Goal: Information Seeking & Learning: Learn about a topic

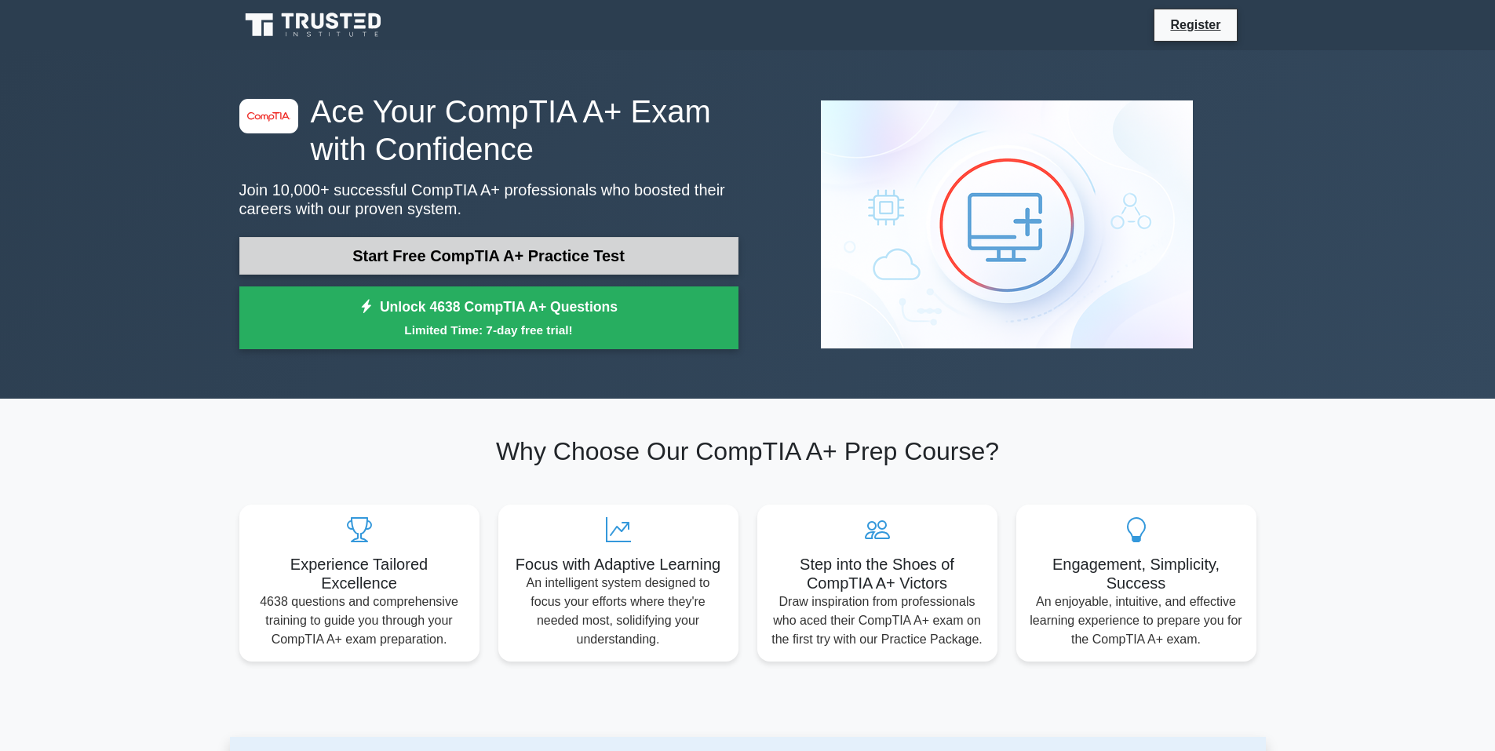
click at [499, 264] on link "Start Free CompTIA A+ Practice Test" at bounding box center [488, 256] width 499 height 38
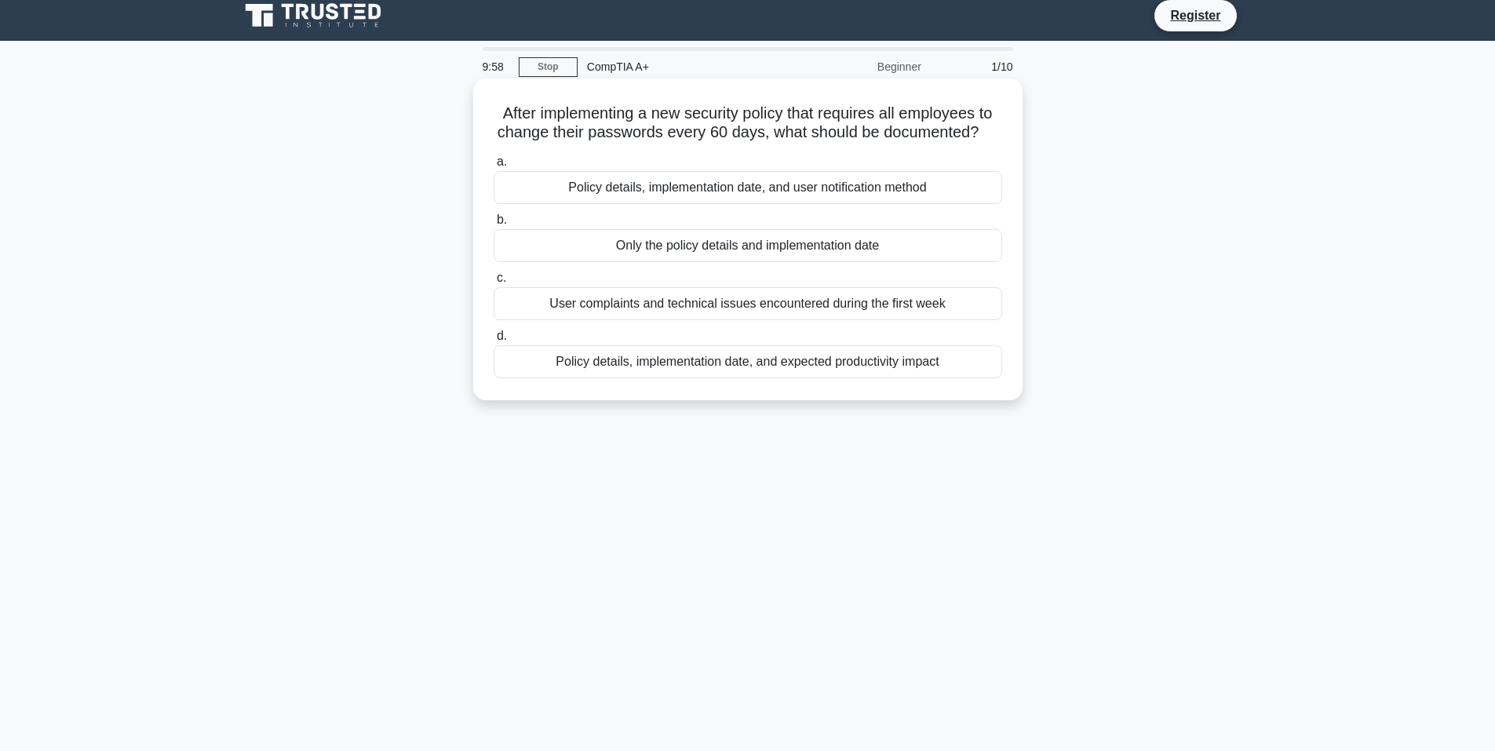
scroll to position [10, 0]
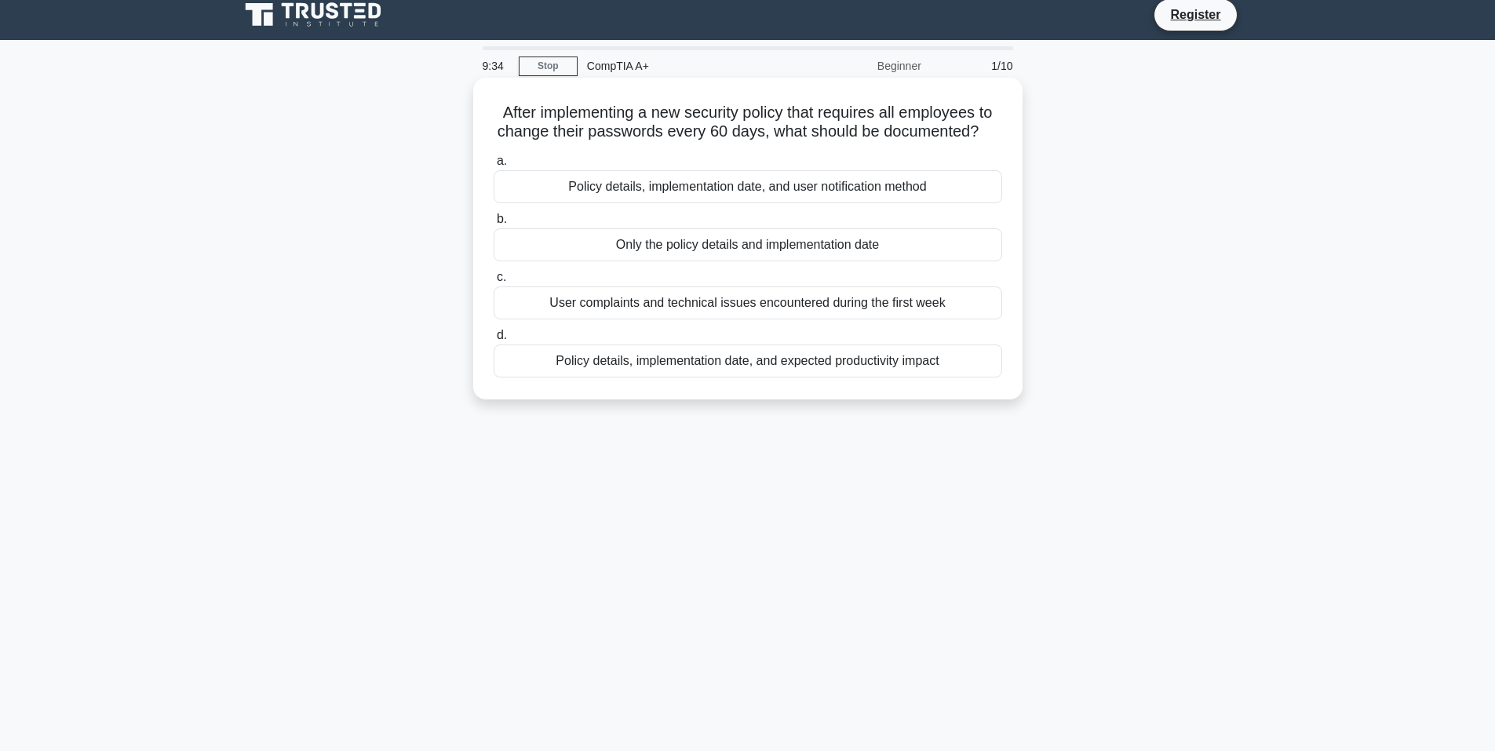
click at [663, 367] on div "Policy details, implementation date, and expected productivity impact" at bounding box center [748, 360] width 509 height 33
click at [494, 341] on input "d. Policy details, implementation date, and expected productivity impact" at bounding box center [494, 335] width 0 height 10
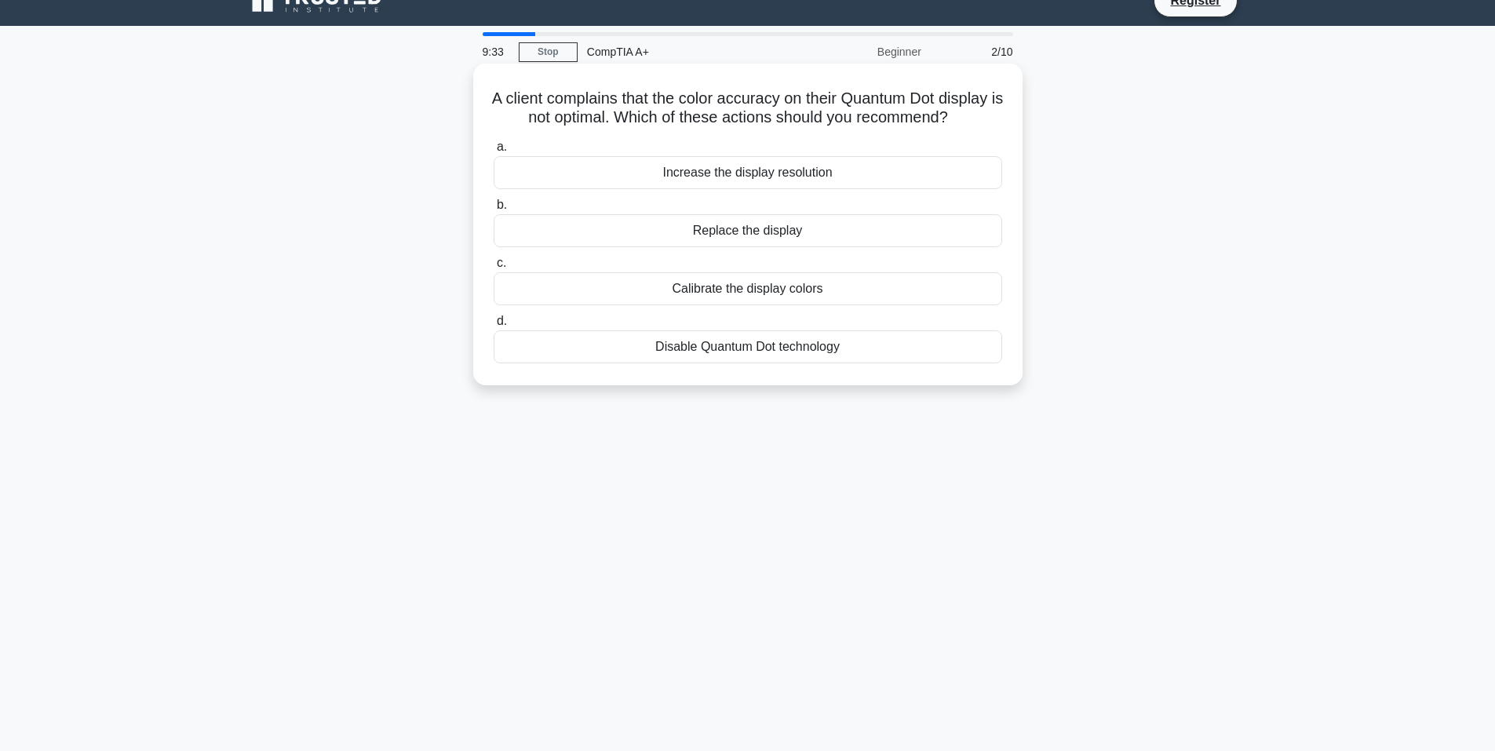
scroll to position [30, 0]
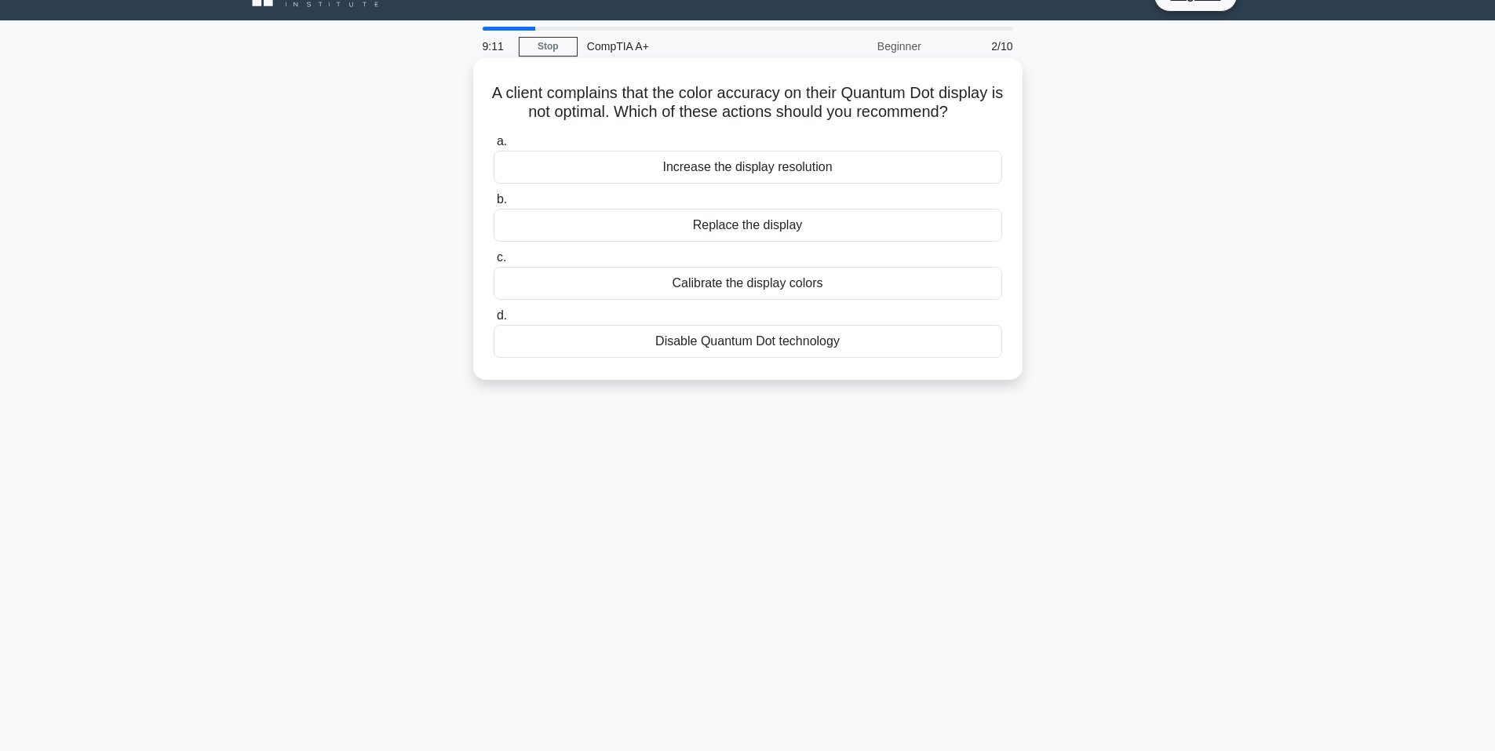
click at [752, 300] on div "Calibrate the display colors" at bounding box center [748, 283] width 509 height 33
click at [494, 263] on input "c. Calibrate the display colors" at bounding box center [494, 258] width 0 height 10
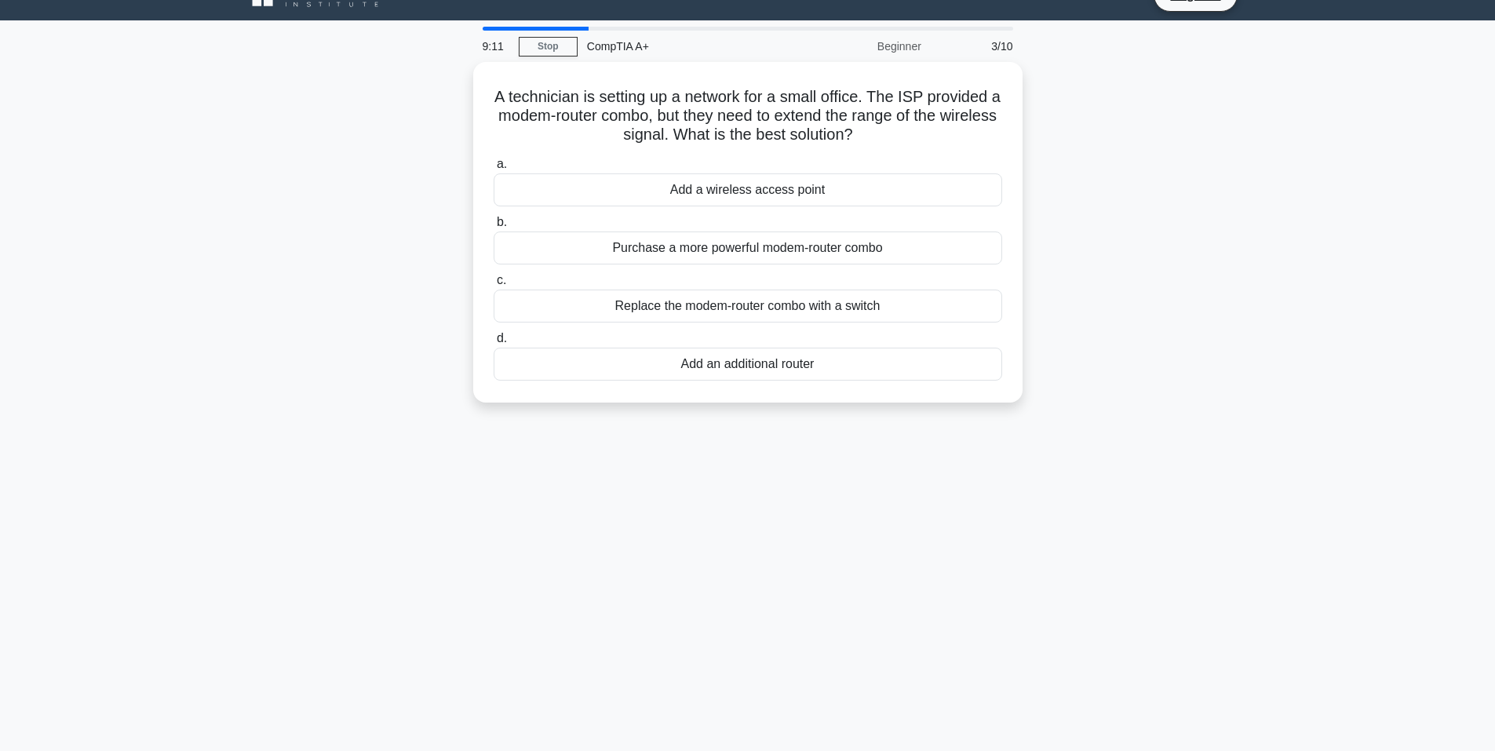
scroll to position [0, 0]
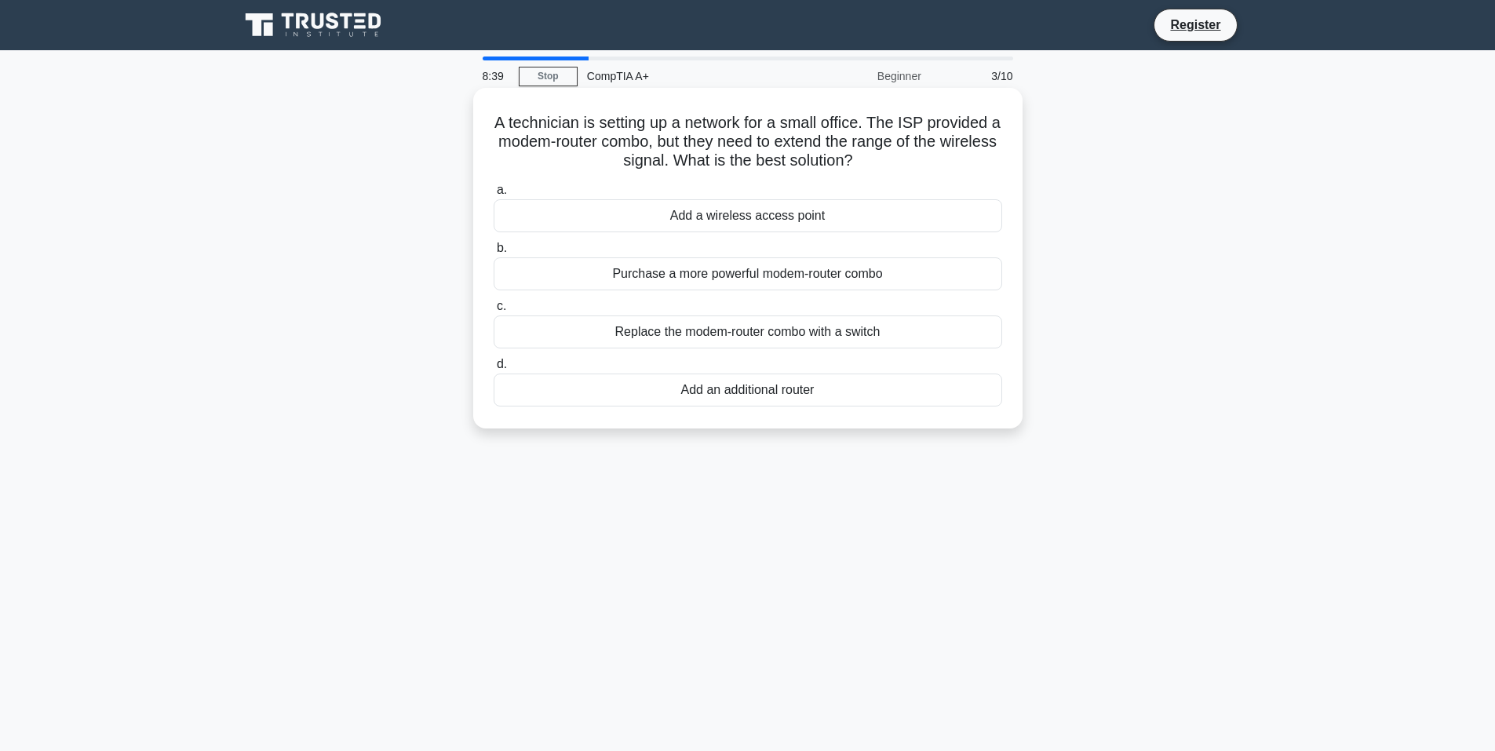
click at [763, 223] on div "Add a wireless access point" at bounding box center [748, 215] width 509 height 33
click at [494, 195] on input "a. Add a wireless access point" at bounding box center [494, 190] width 0 height 10
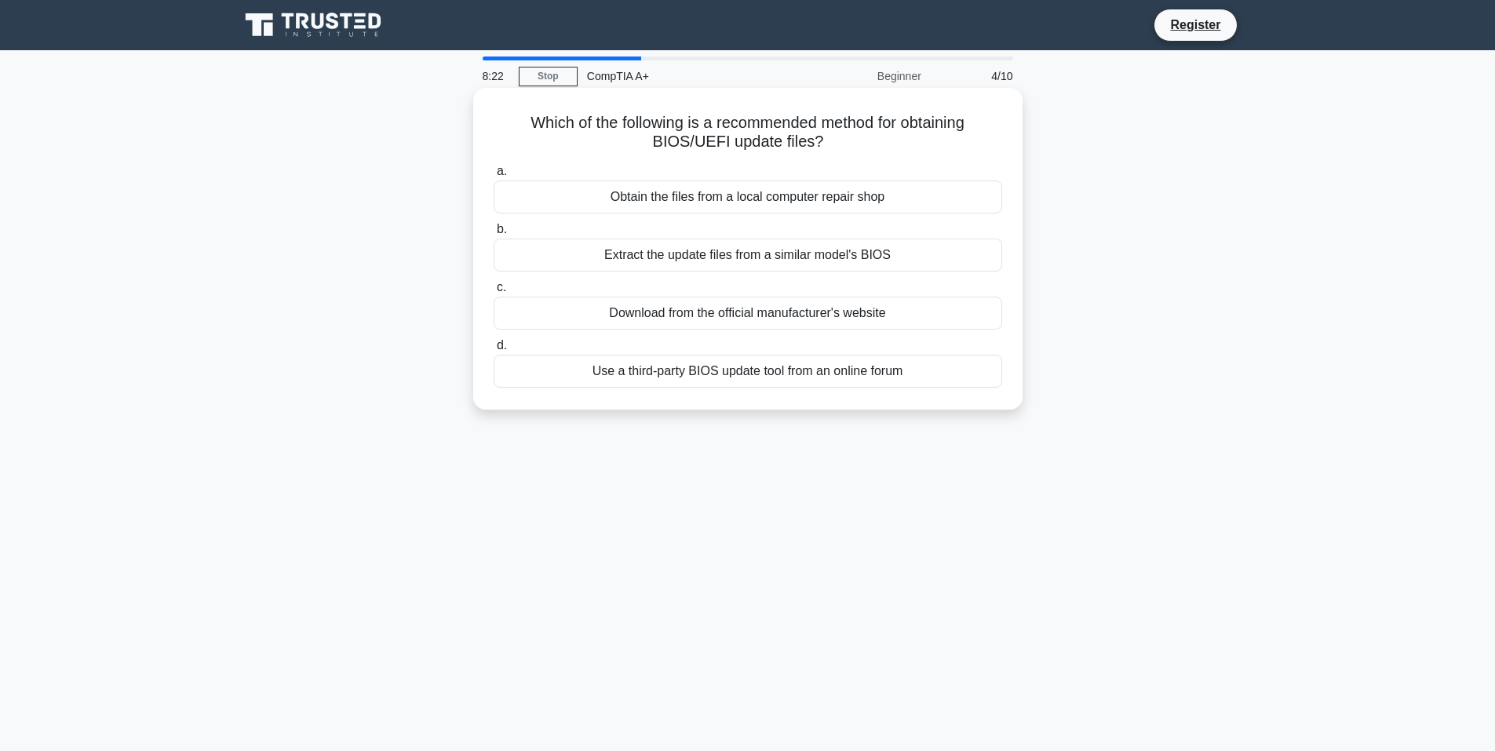
click at [713, 315] on div "Download from the official manufacturer's website" at bounding box center [748, 313] width 509 height 33
click at [494, 293] on input "c. Download from the official manufacturer's website" at bounding box center [494, 288] width 0 height 10
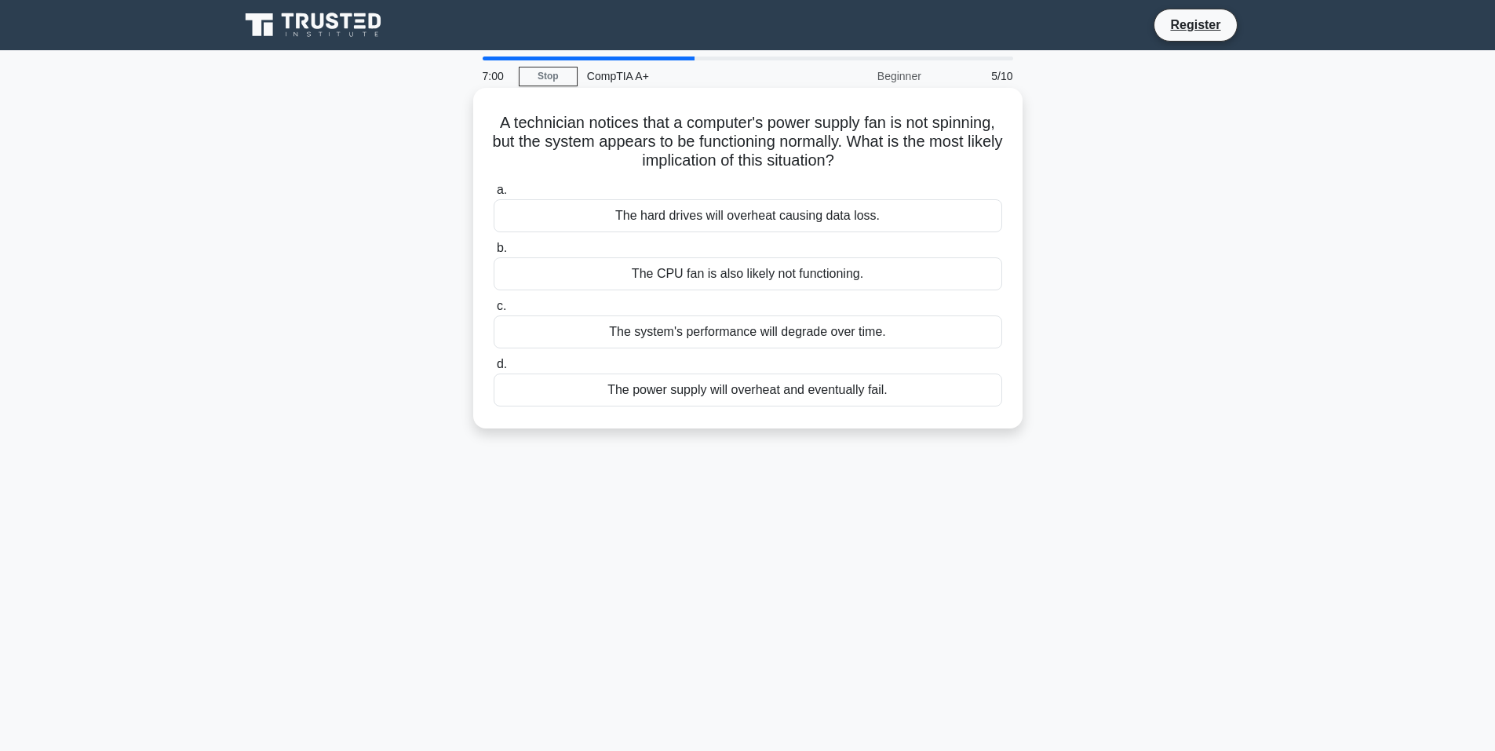
click at [687, 396] on div "The power supply will overheat and eventually fail." at bounding box center [748, 390] width 509 height 33
click at [494, 370] on input "d. The power supply will overheat and eventually fail." at bounding box center [494, 364] width 0 height 10
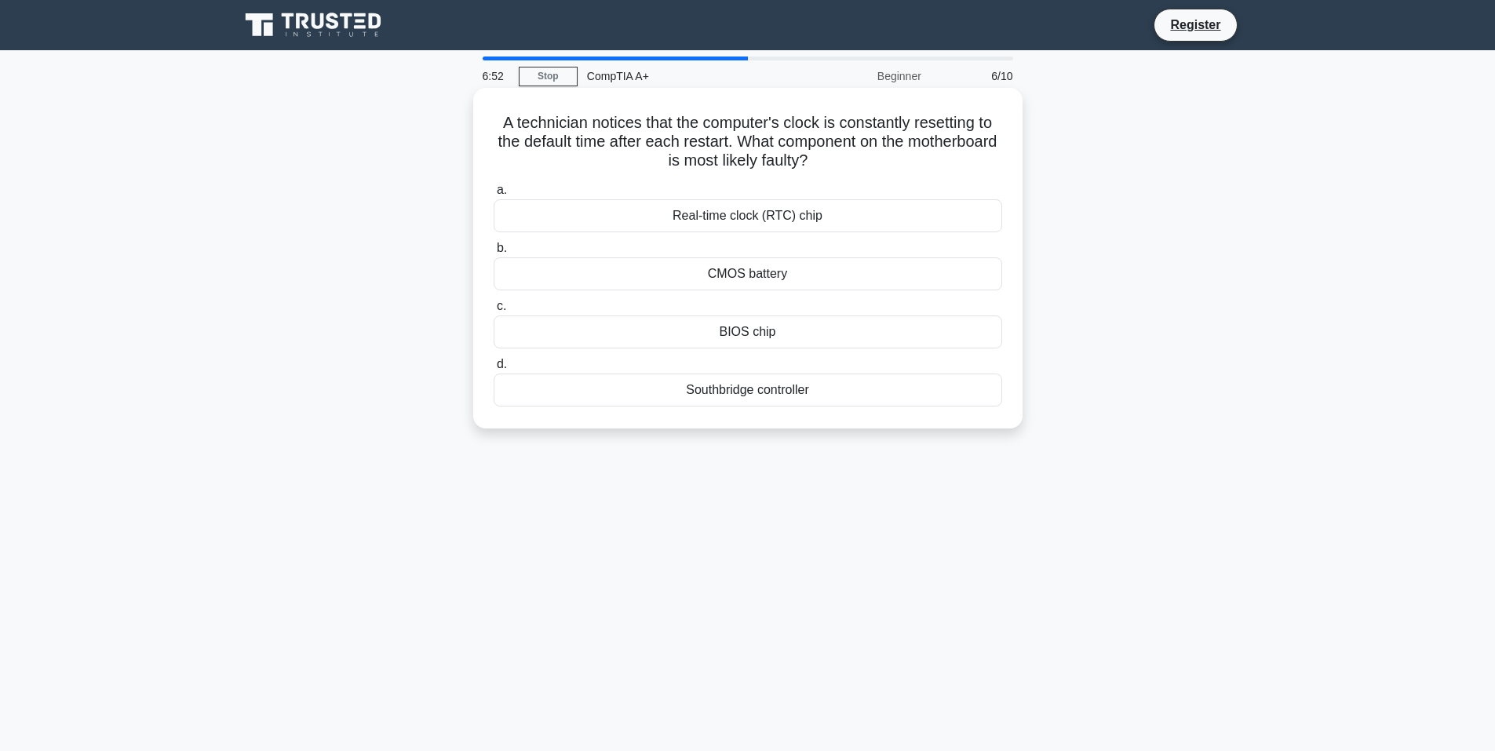
click at [721, 265] on div "CMOS battery" at bounding box center [748, 273] width 509 height 33
click at [494, 253] on input "b. CMOS battery" at bounding box center [494, 248] width 0 height 10
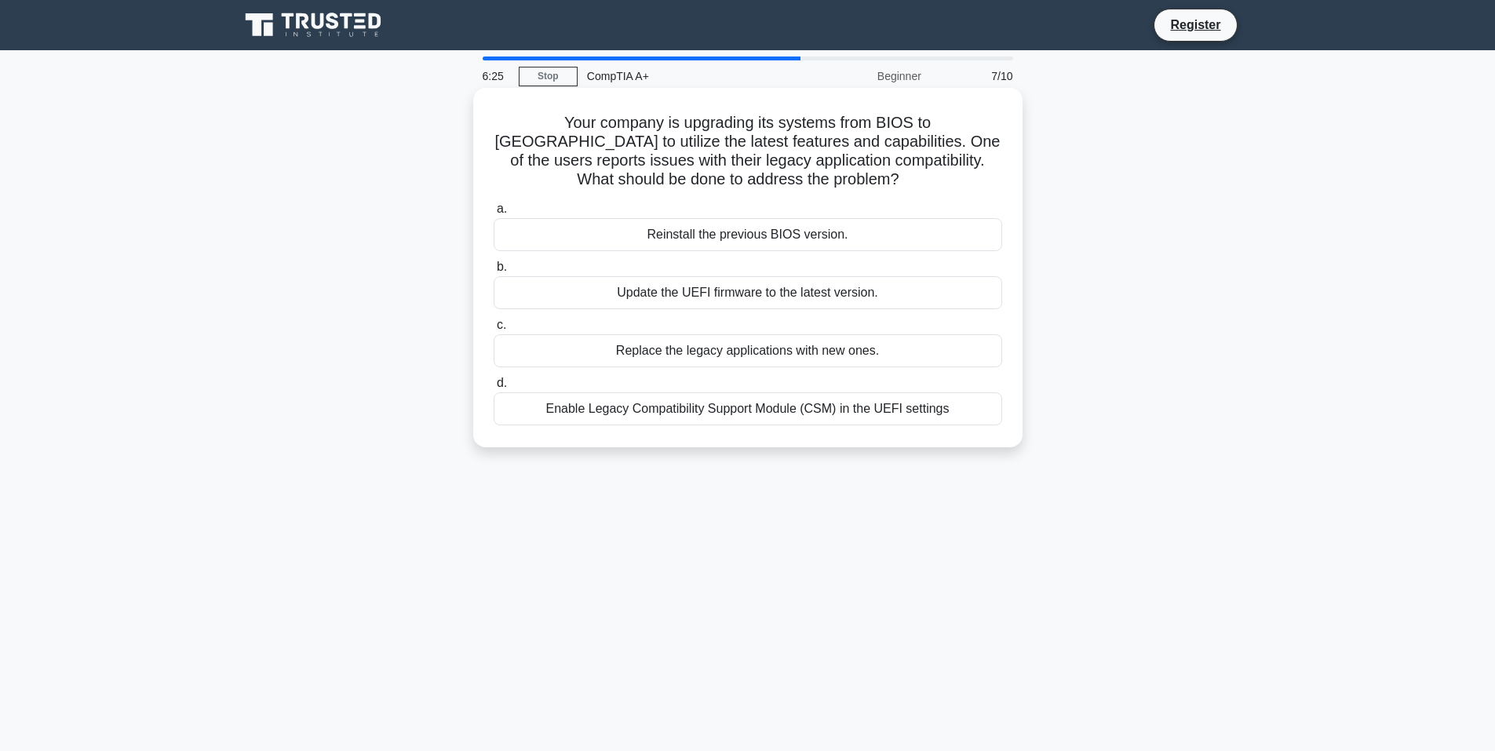
click at [700, 411] on div "Enable Legacy Compatibility Support Module (CSM) in the UEFI settings" at bounding box center [748, 408] width 509 height 33
click at [494, 388] on input "d. Enable Legacy Compatibility Support Module (CSM) in the UEFI settings" at bounding box center [494, 383] width 0 height 10
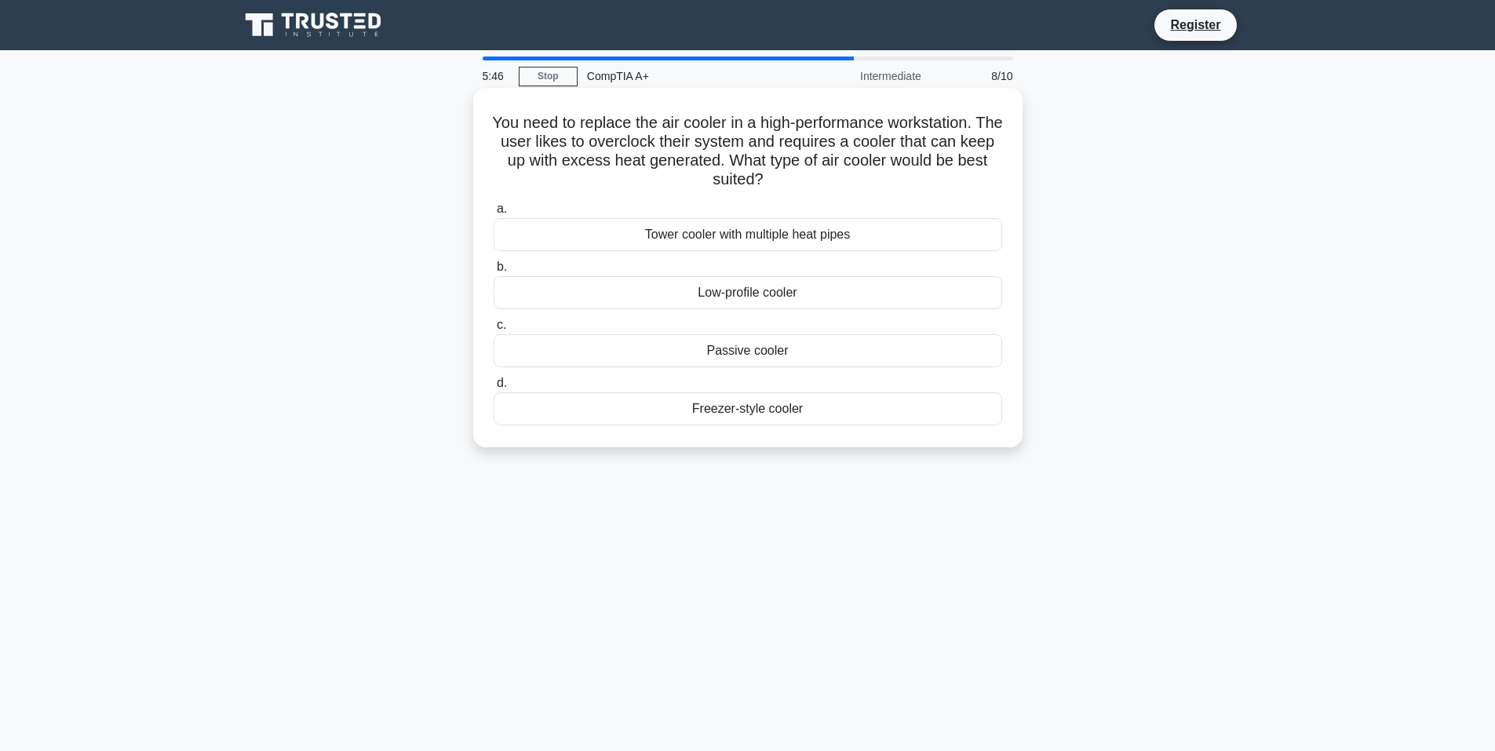
click at [737, 290] on div "Low-profile cooler" at bounding box center [748, 292] width 509 height 33
click at [494, 272] on input "b. Low-profile cooler" at bounding box center [494, 267] width 0 height 10
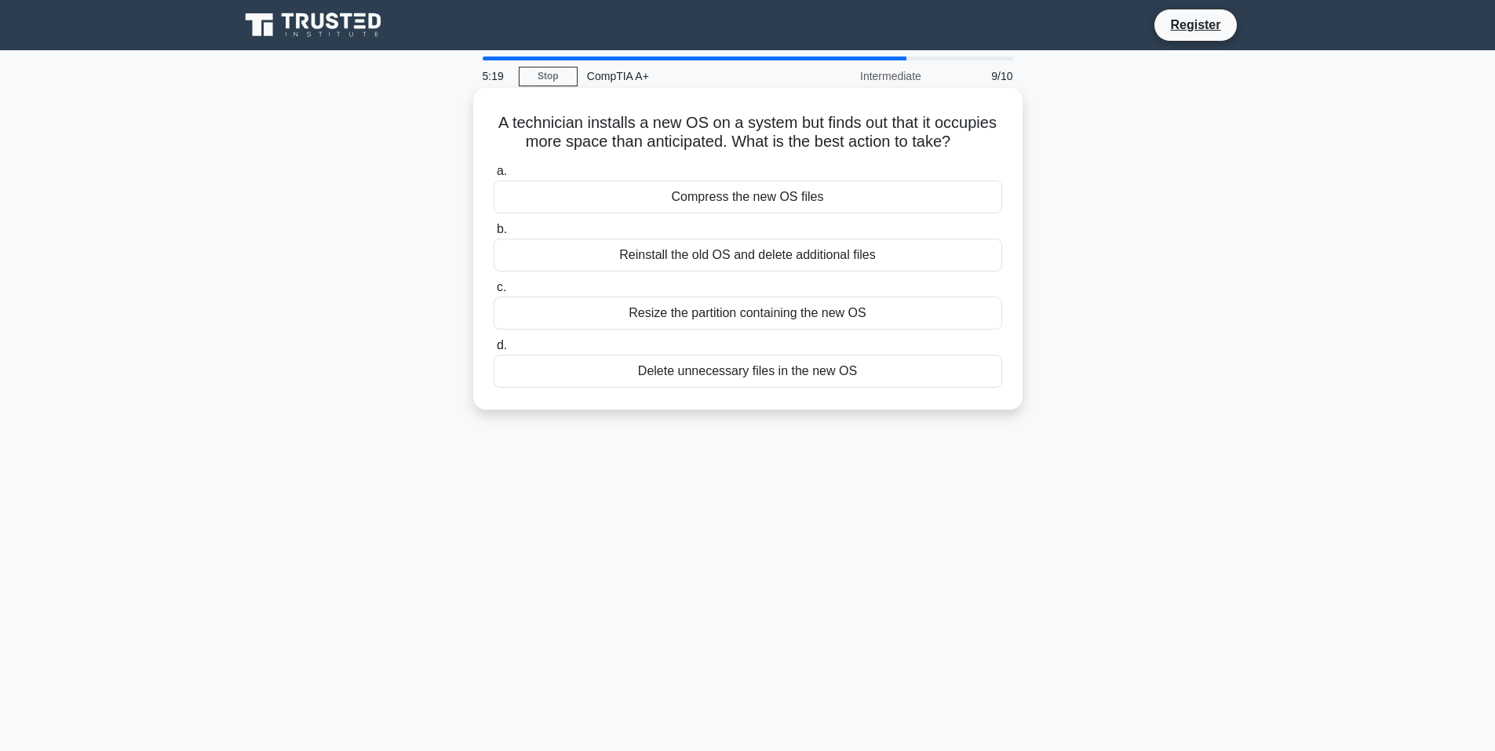
click at [813, 319] on div "Resize the partition containing the new OS" at bounding box center [748, 313] width 509 height 33
click at [494, 293] on input "c. Resize the partition containing the new OS" at bounding box center [494, 288] width 0 height 10
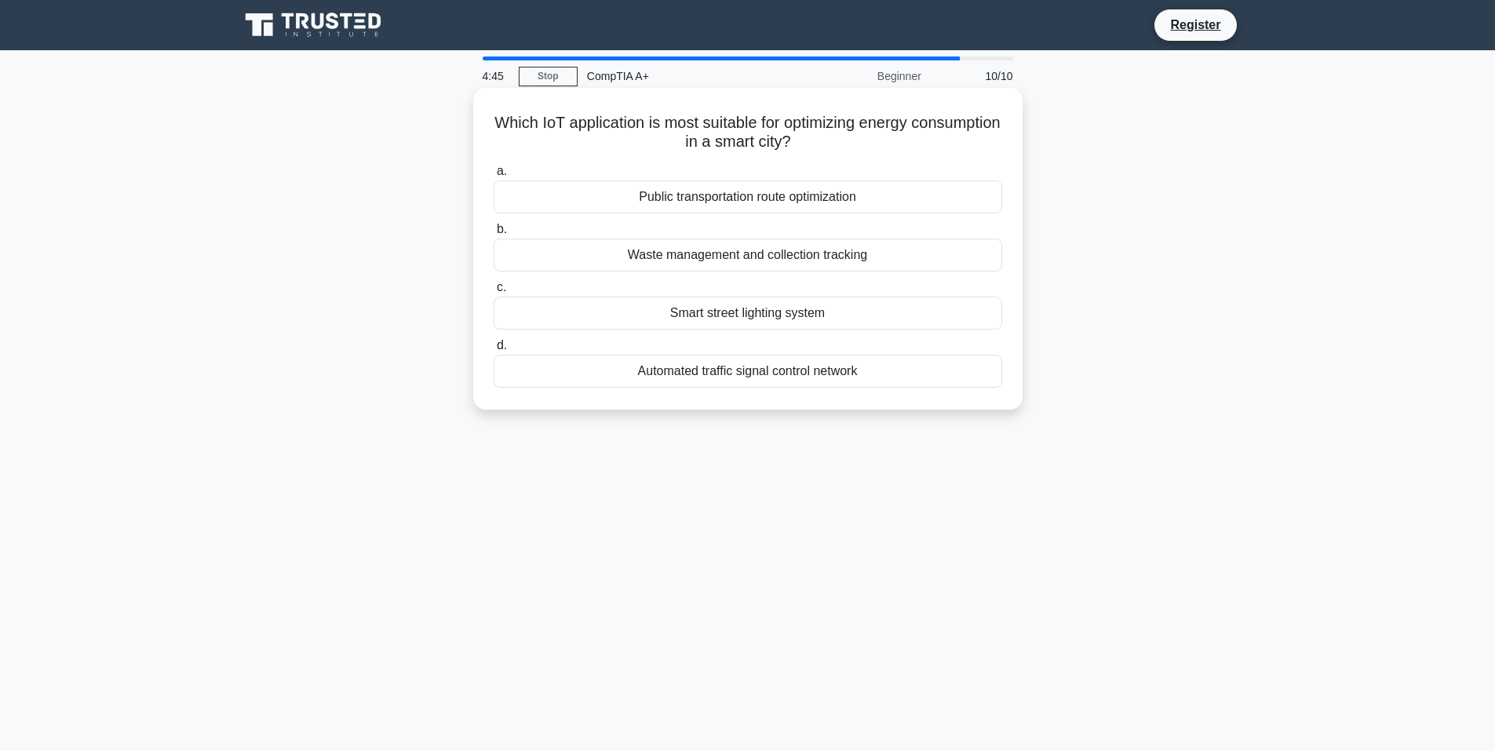
click at [750, 319] on div "Smart street lighting system" at bounding box center [748, 313] width 509 height 33
click at [494, 293] on input "c. Smart street lighting system" at bounding box center [494, 288] width 0 height 10
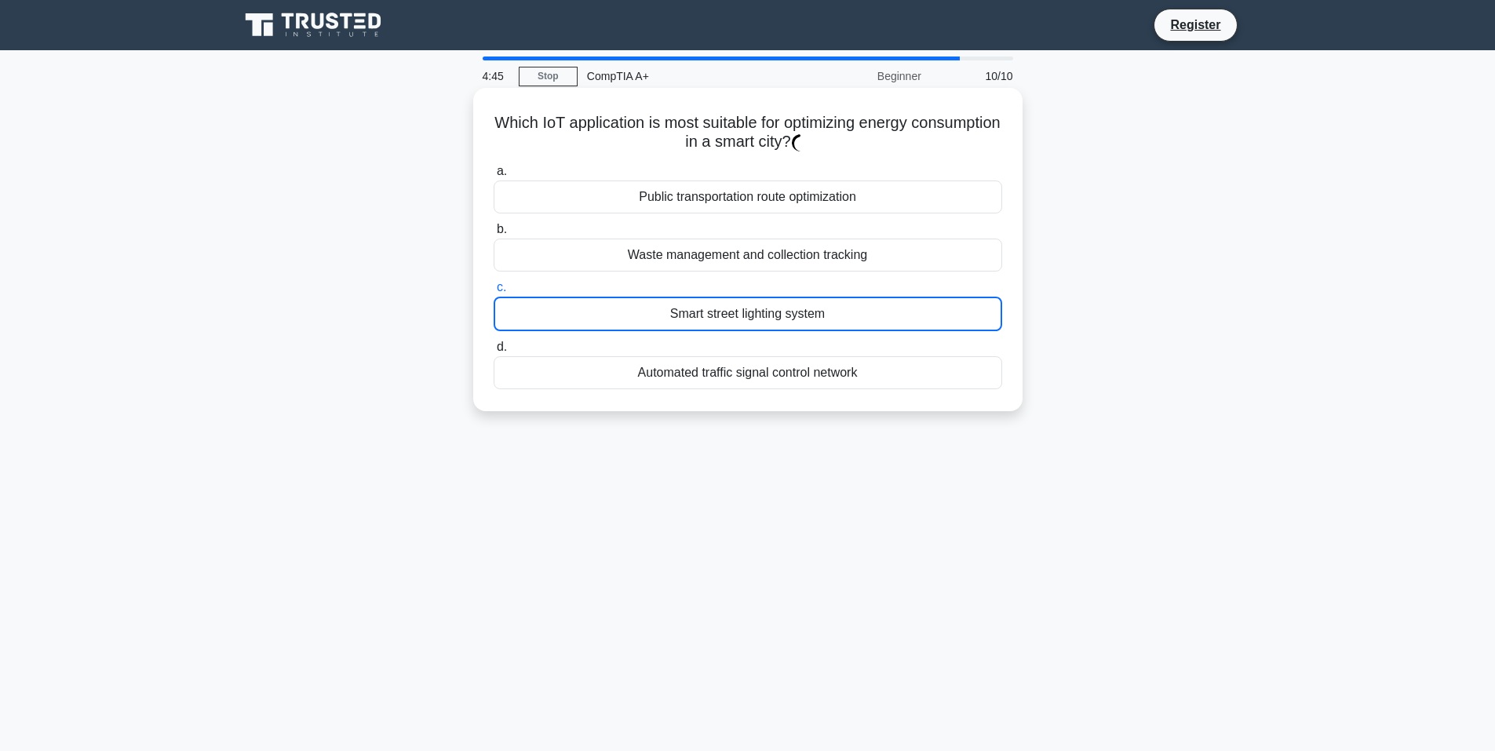
click at [750, 319] on div "Smart street lighting system" at bounding box center [748, 314] width 509 height 35
click at [494, 293] on input "c. Smart street lighting system" at bounding box center [494, 288] width 0 height 10
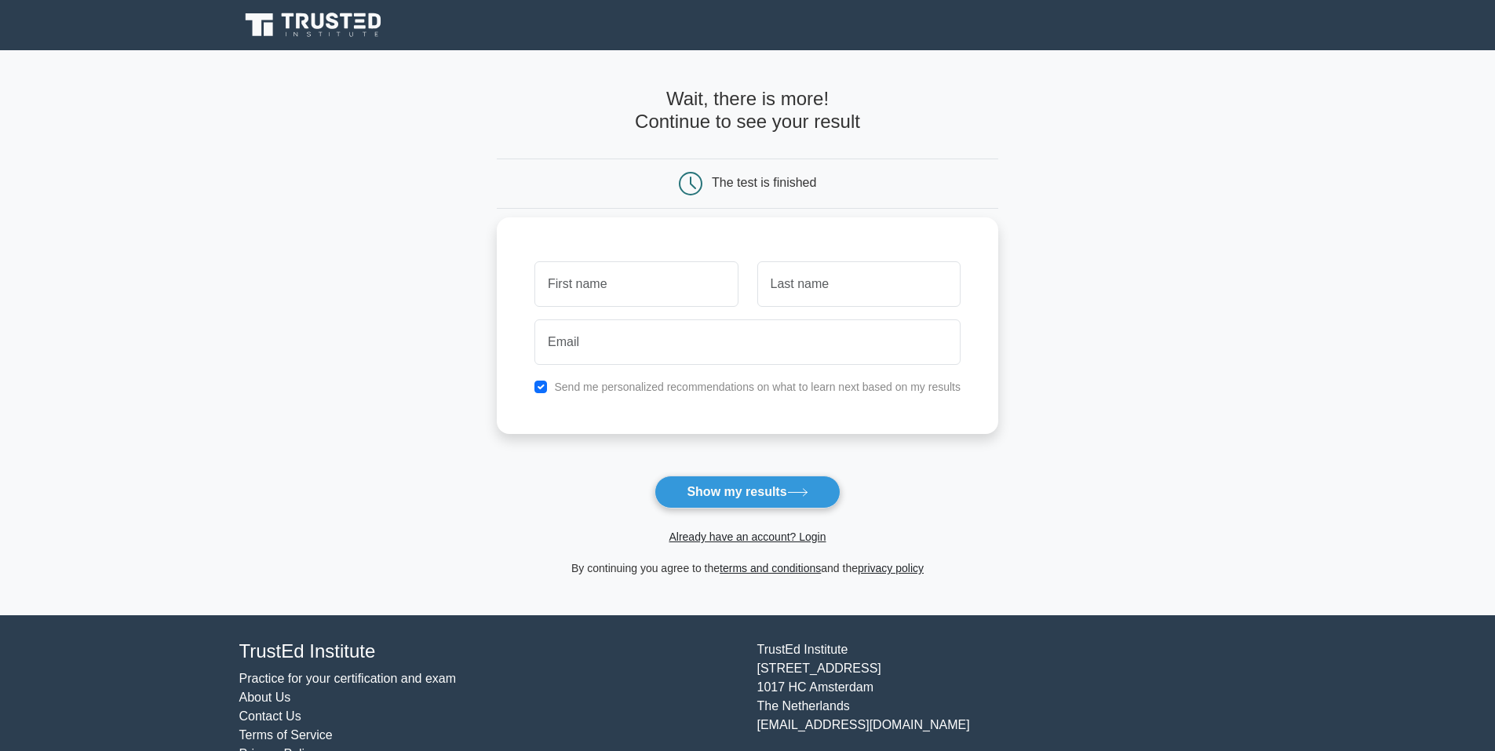
click at [681, 286] on input "text" at bounding box center [635, 284] width 203 height 46
type input "[PERSON_NAME]"
click at [815, 290] on input "text" at bounding box center [858, 284] width 203 height 46
type input "Wise"
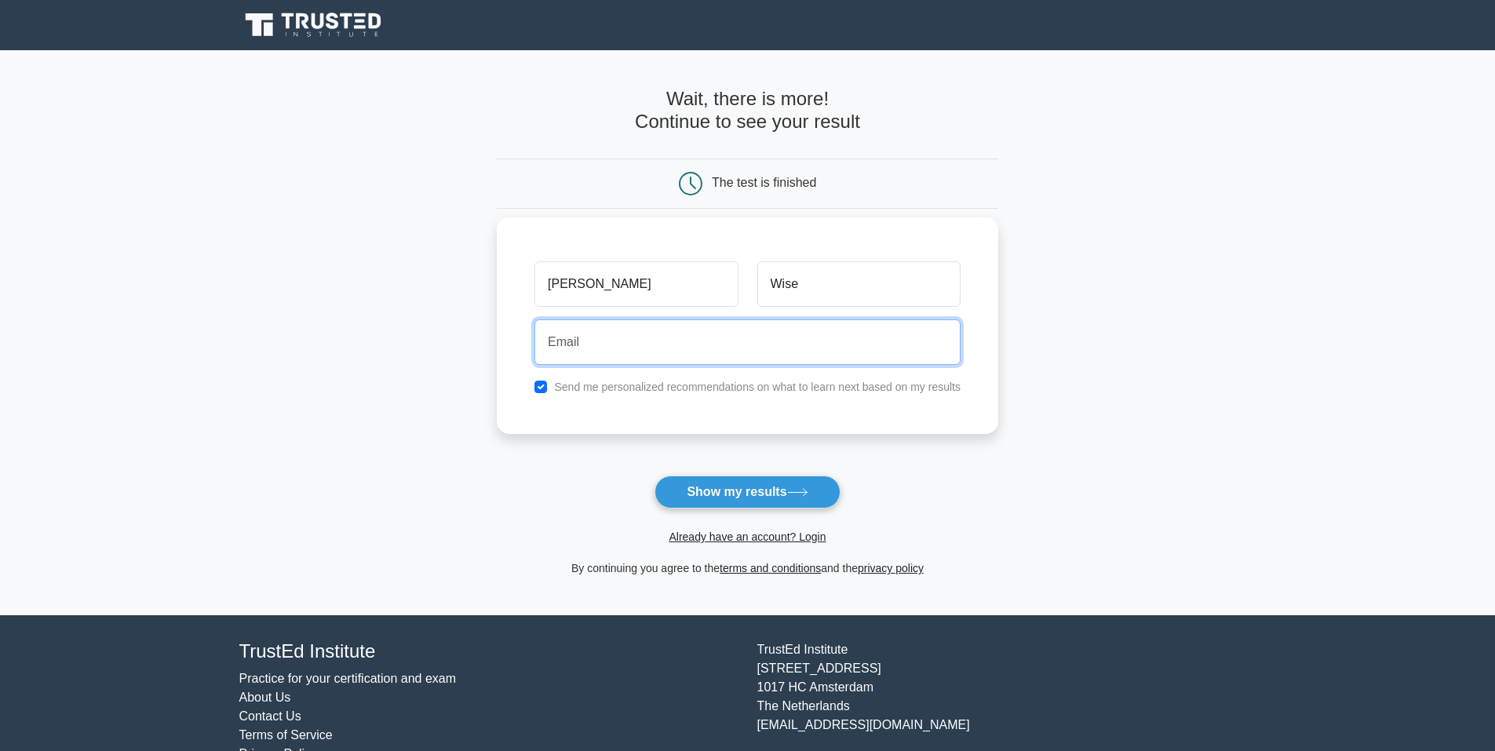
click at [743, 353] on input "email" at bounding box center [747, 342] width 426 height 46
type input "[EMAIL_ADDRESS][DOMAIN_NAME]"
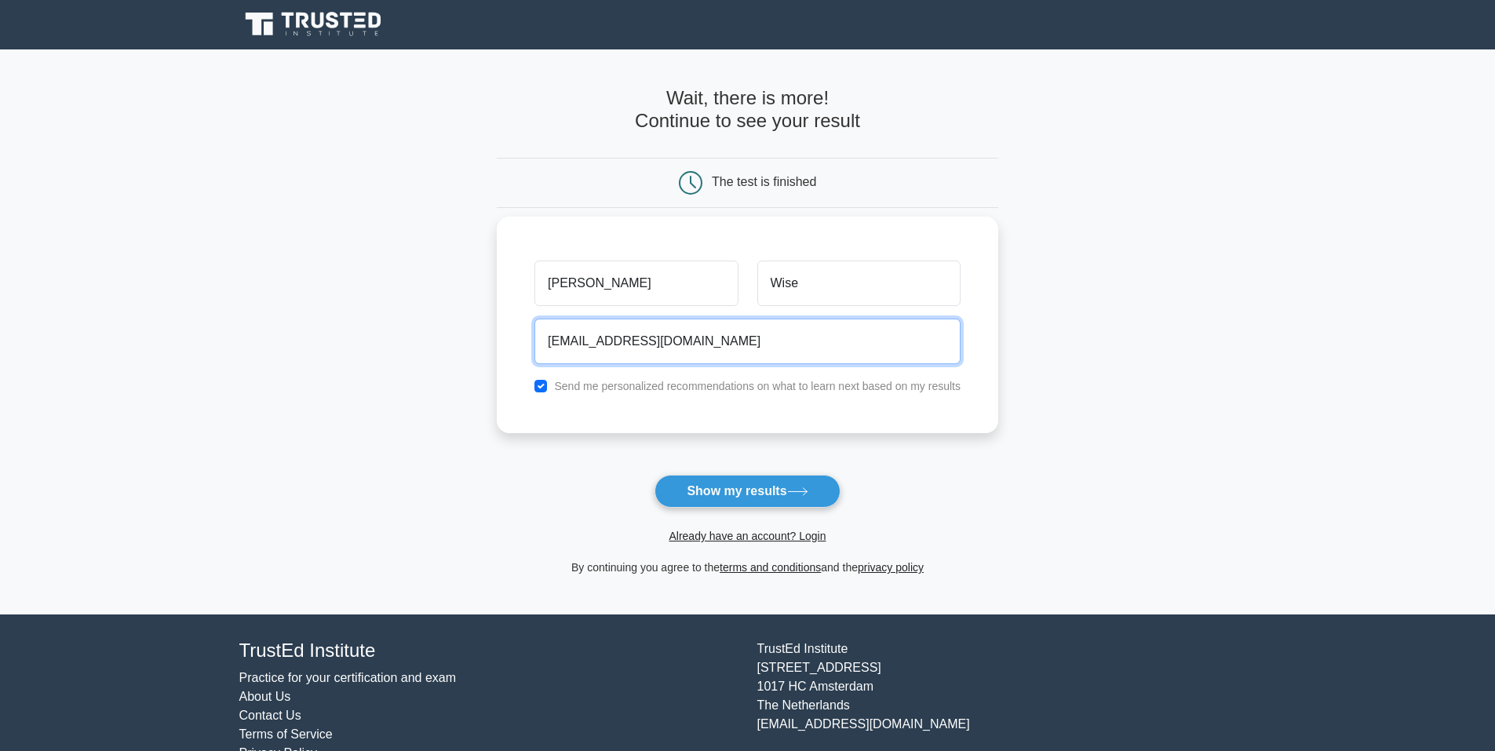
scroll to position [2, 0]
click at [543, 385] on input "checkbox" at bounding box center [540, 385] width 13 height 13
checkbox input "true"
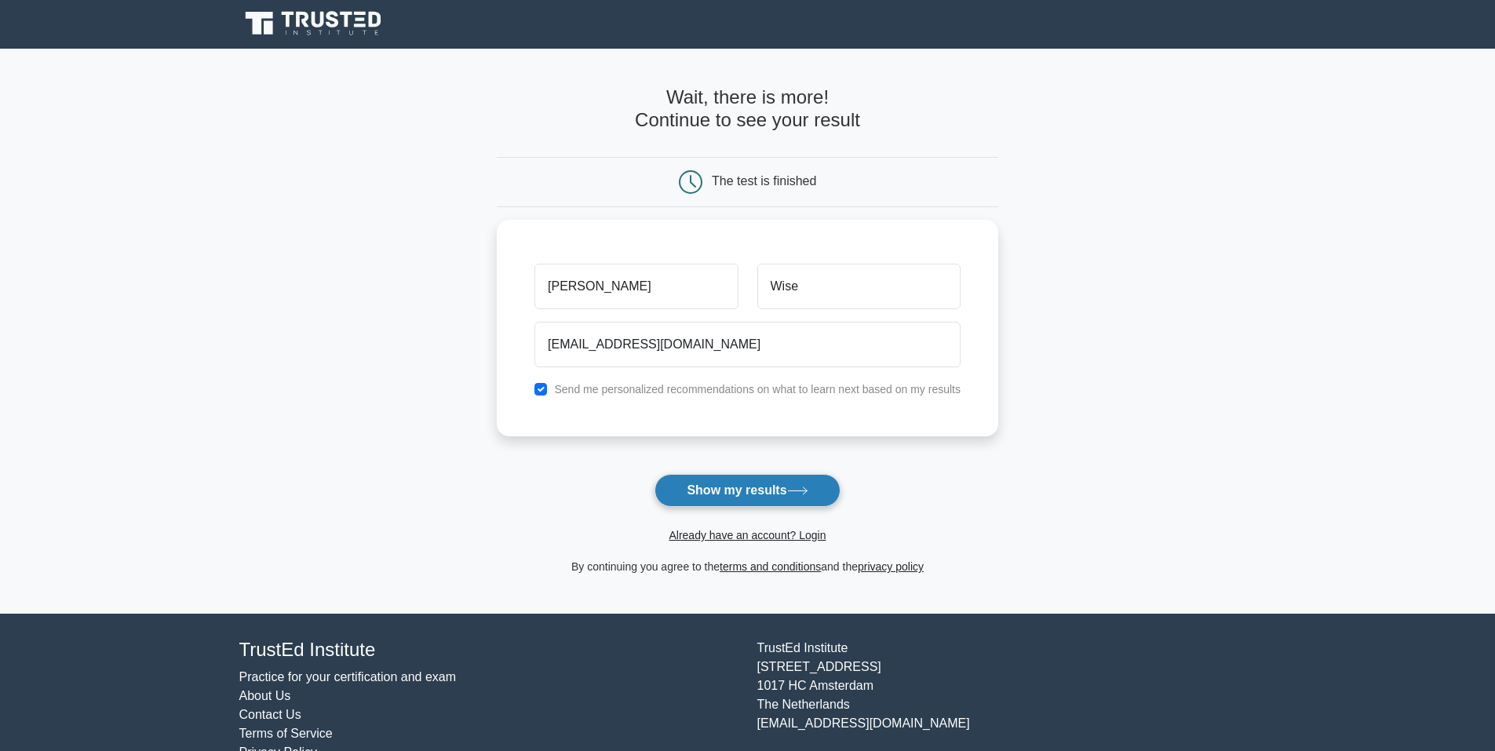
click at [731, 484] on button "Show my results" at bounding box center [746, 490] width 185 height 33
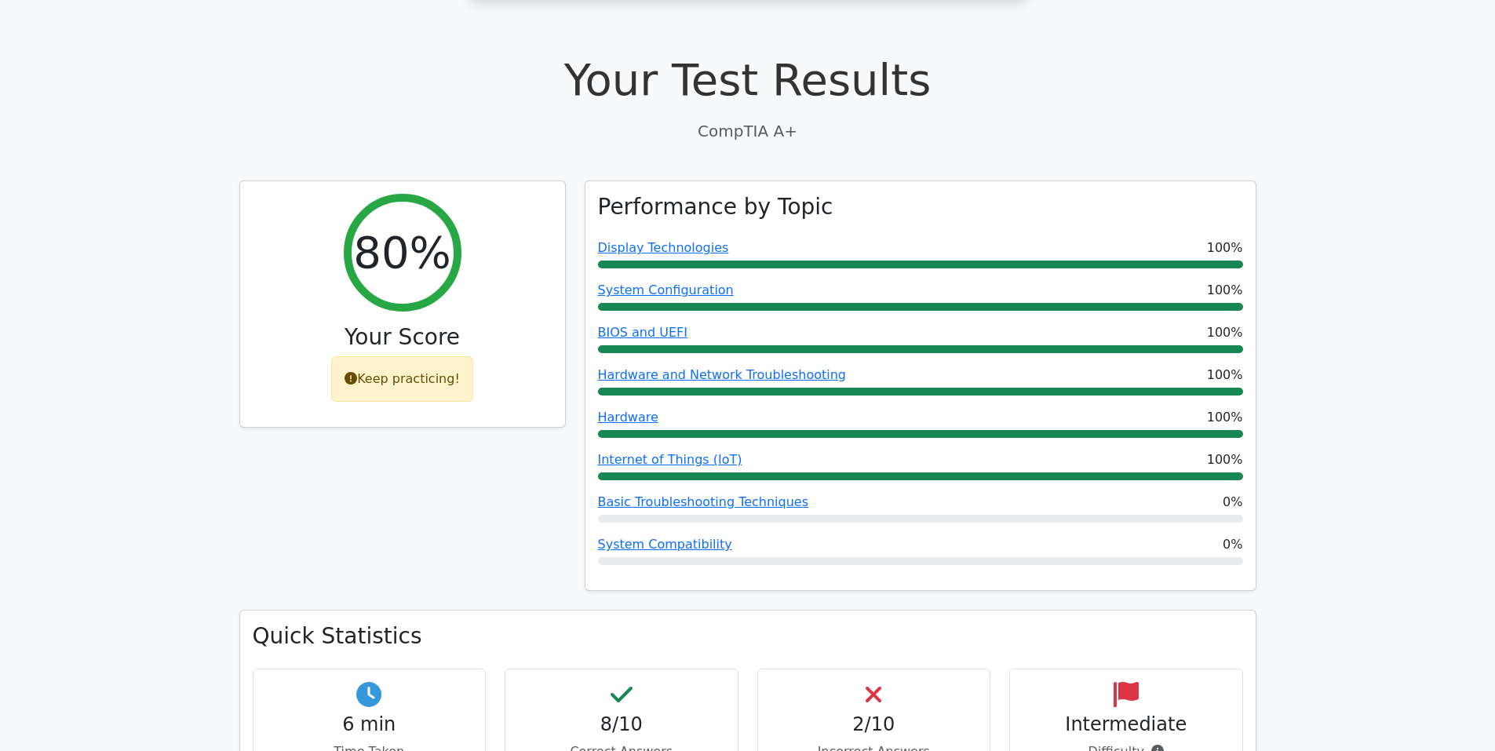
scroll to position [468, 0]
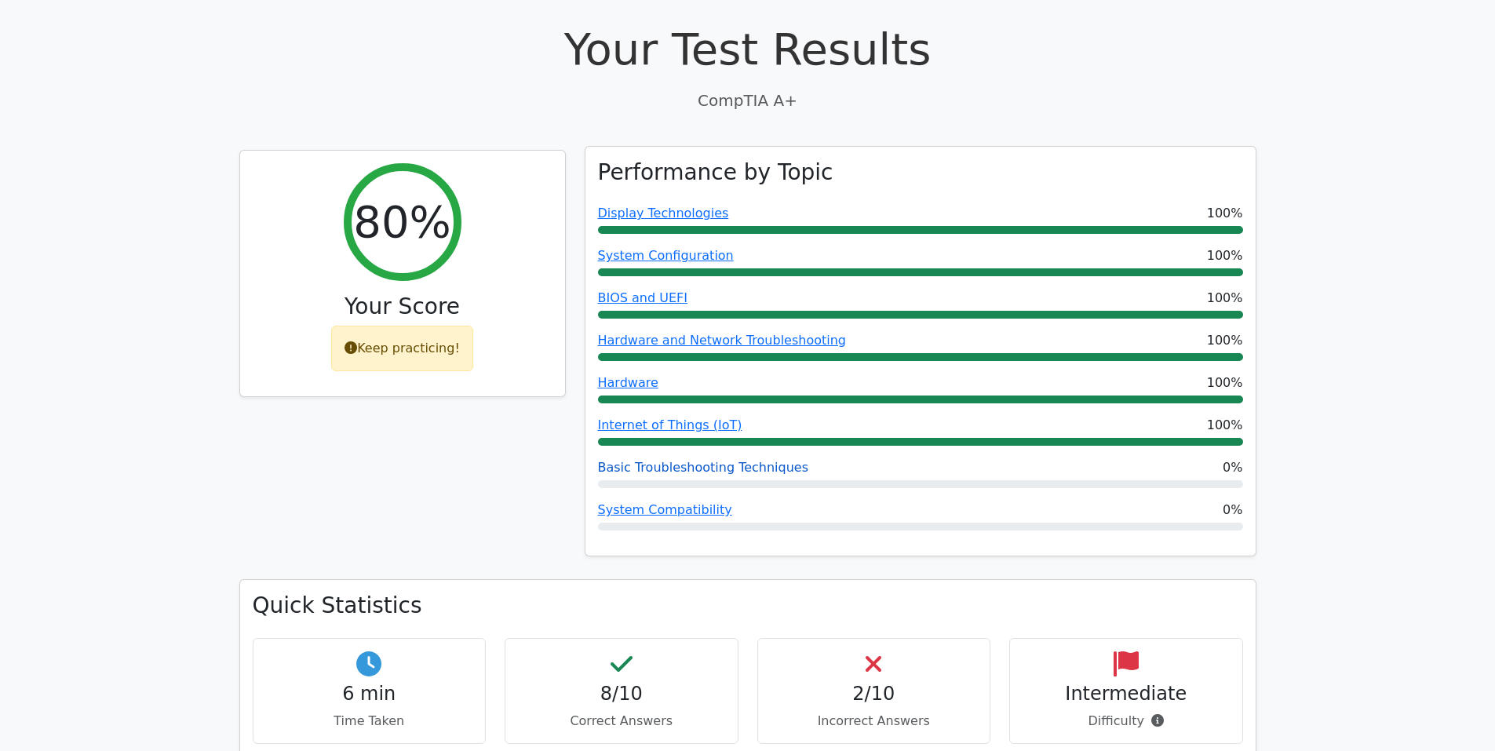
click at [689, 471] on link "Basic Troubleshooting Techniques" at bounding box center [703, 467] width 211 height 15
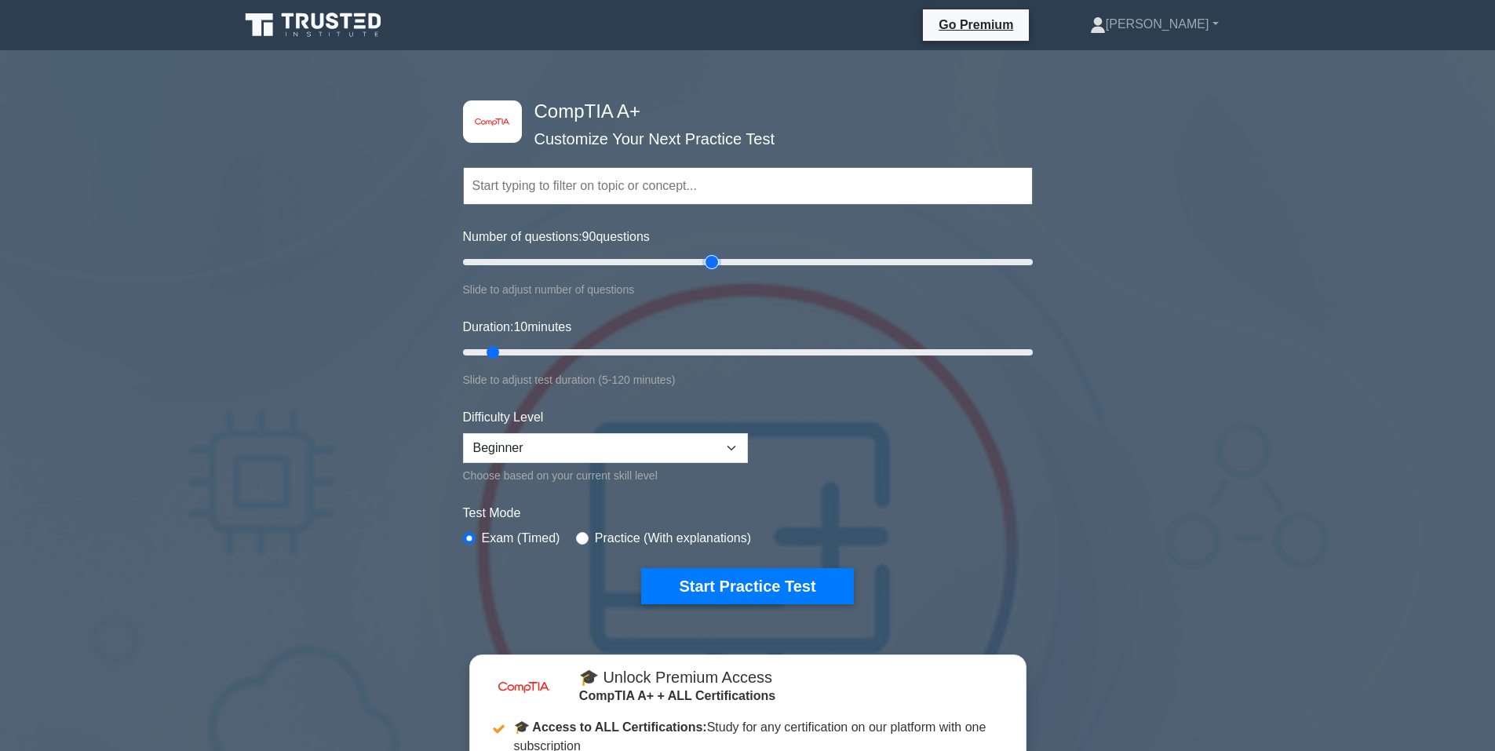
drag, startPoint x: 487, startPoint y: 262, endPoint x: 711, endPoint y: 257, distance: 224.5
type input "90"
click at [711, 257] on input "Number of questions: 90 questions" at bounding box center [748, 262] width 570 height 19
drag, startPoint x: 499, startPoint y: 352, endPoint x: 881, endPoint y: 358, distance: 382.2
type input "90"
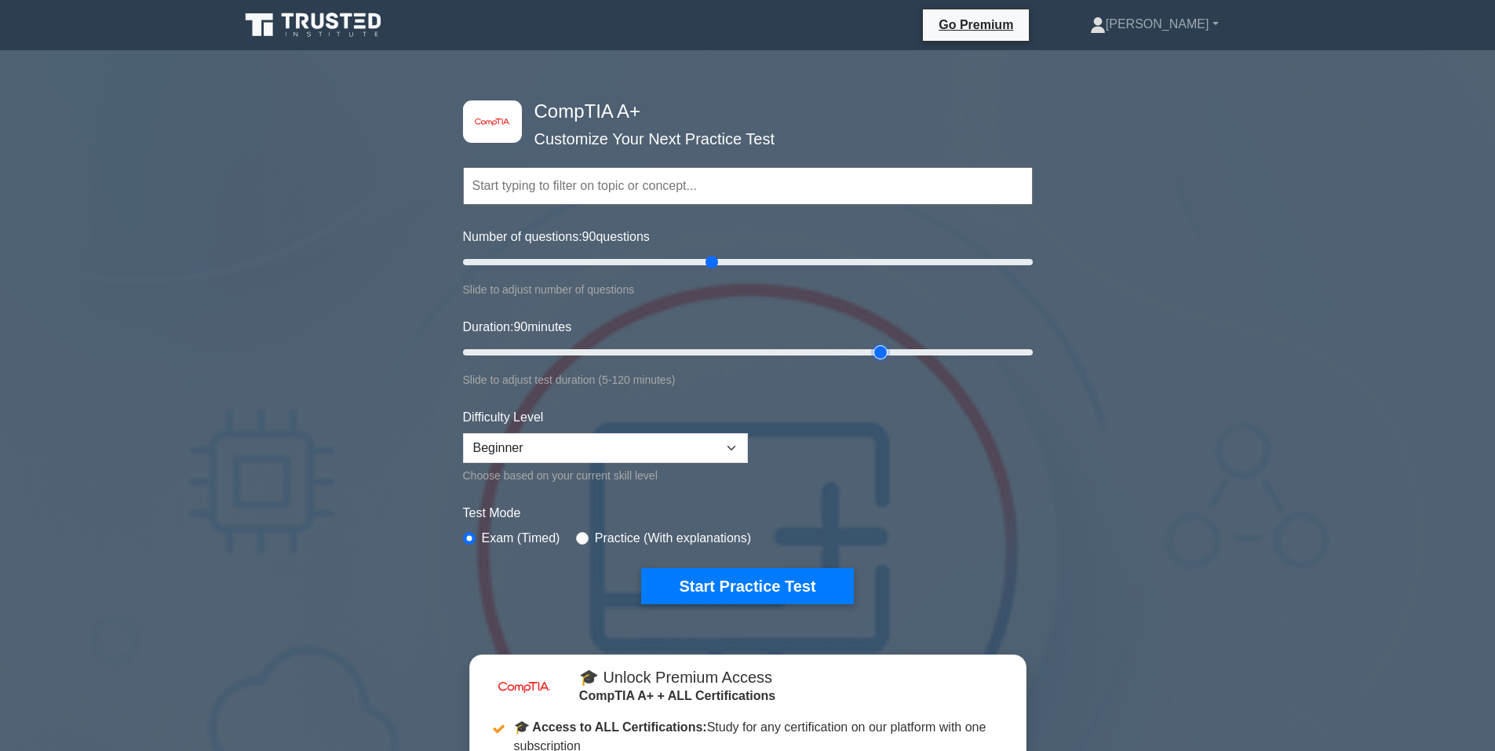
click at [881, 358] on input "Duration: 90 minutes" at bounding box center [748, 352] width 570 height 19
click at [694, 447] on select "Beginner Intermediate Expert" at bounding box center [605, 448] width 285 height 30
click at [957, 459] on form "Topics Hardware Operating Systems Networking Security Troubleshooting Mobile De…" at bounding box center [748, 361] width 570 height 485
click at [576, 544] on div "Practice (With explanations)" at bounding box center [663, 538] width 175 height 19
click at [577, 534] on input "radio" at bounding box center [582, 538] width 13 height 13
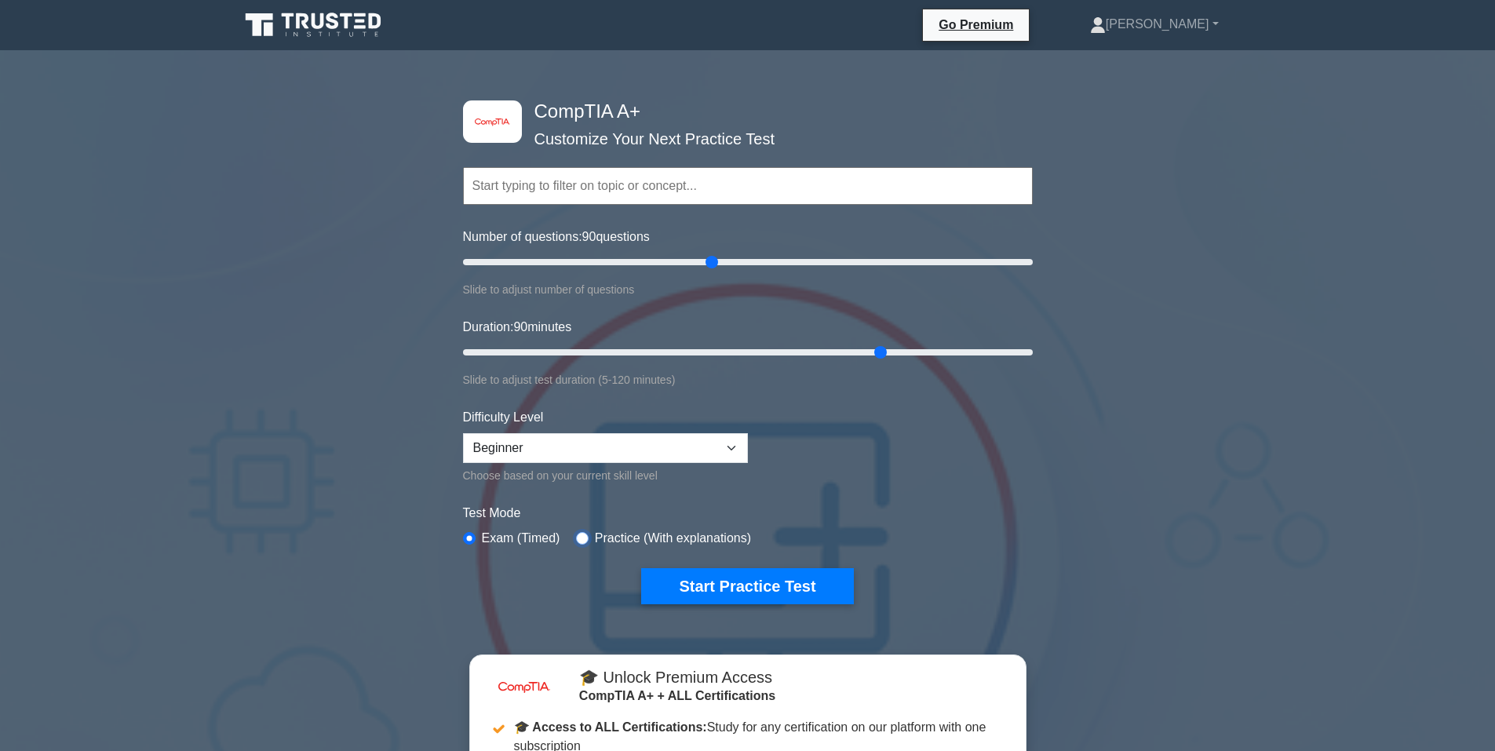
radio input "true"
